Goal: Task Accomplishment & Management: Use online tool/utility

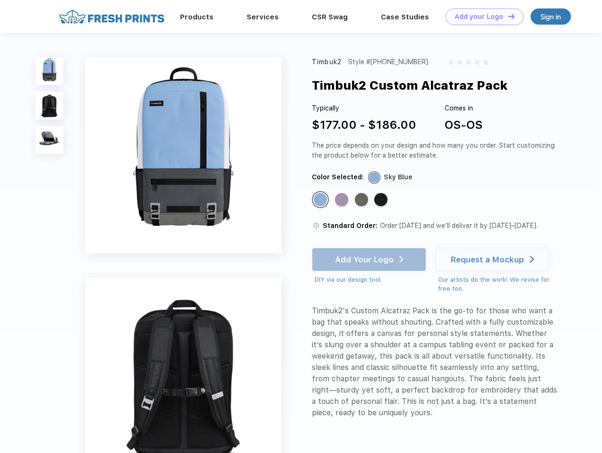
click at [481, 17] on link "Add your Logo Design Tool" at bounding box center [484, 16] width 78 height 17
click at [0, 0] on div "Design Tool" at bounding box center [0, 0] width 0 height 0
click at [507, 16] on link "Add your Logo Design Tool" at bounding box center [484, 16] width 78 height 17
click at [50, 71] on img at bounding box center [49, 71] width 28 height 28
click at [50, 106] on img at bounding box center [49, 106] width 28 height 28
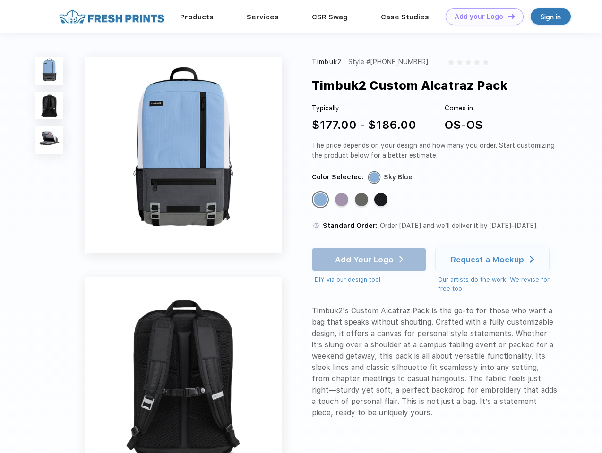
click at [50, 140] on img at bounding box center [49, 140] width 28 height 28
click at [321, 200] on div "Standard Color" at bounding box center [320, 199] width 13 height 13
click at [342, 200] on div "Standard Color" at bounding box center [341, 199] width 13 height 13
click at [362, 200] on div "Standard Color" at bounding box center [361, 199] width 13 height 13
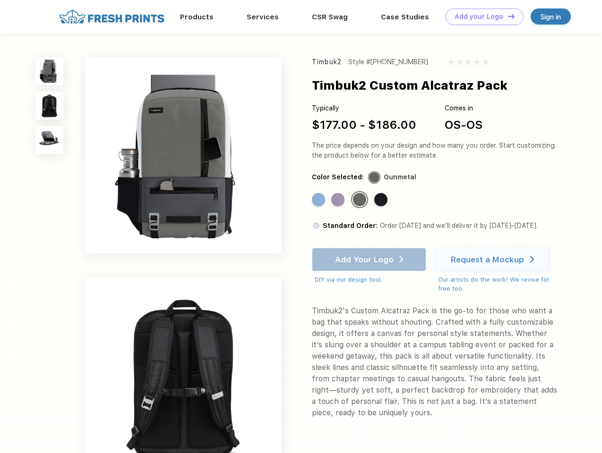
click at [381, 200] on div "Standard Color" at bounding box center [380, 199] width 13 height 13
